Goal: Task Accomplishment & Management: Use online tool/utility

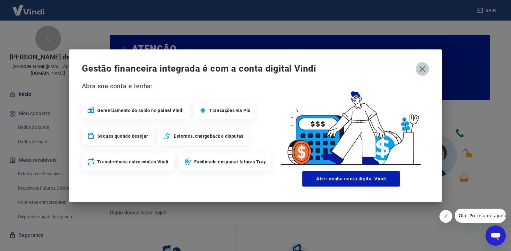
click at [422, 69] on icon "button" at bounding box center [422, 69] width 6 height 6
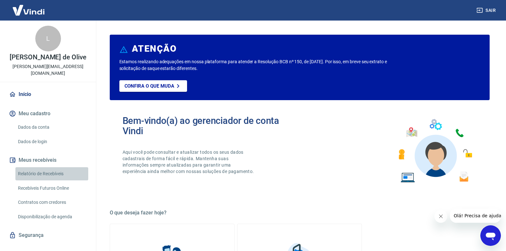
click at [53, 172] on link "Relatório de Recebíveis" at bounding box center [51, 173] width 73 height 13
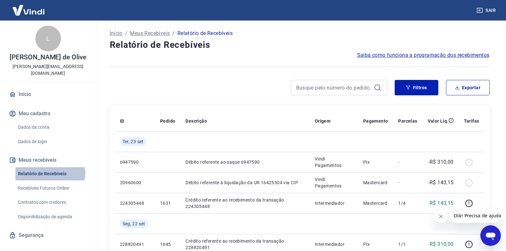
click at [50, 173] on link "Relatório de Recebíveis" at bounding box center [51, 173] width 73 height 13
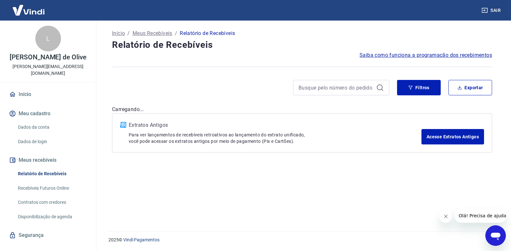
click at [53, 185] on link "Recebíveis Futuros Online" at bounding box center [51, 188] width 73 height 13
